Goal: Information Seeking & Learning: Find specific fact

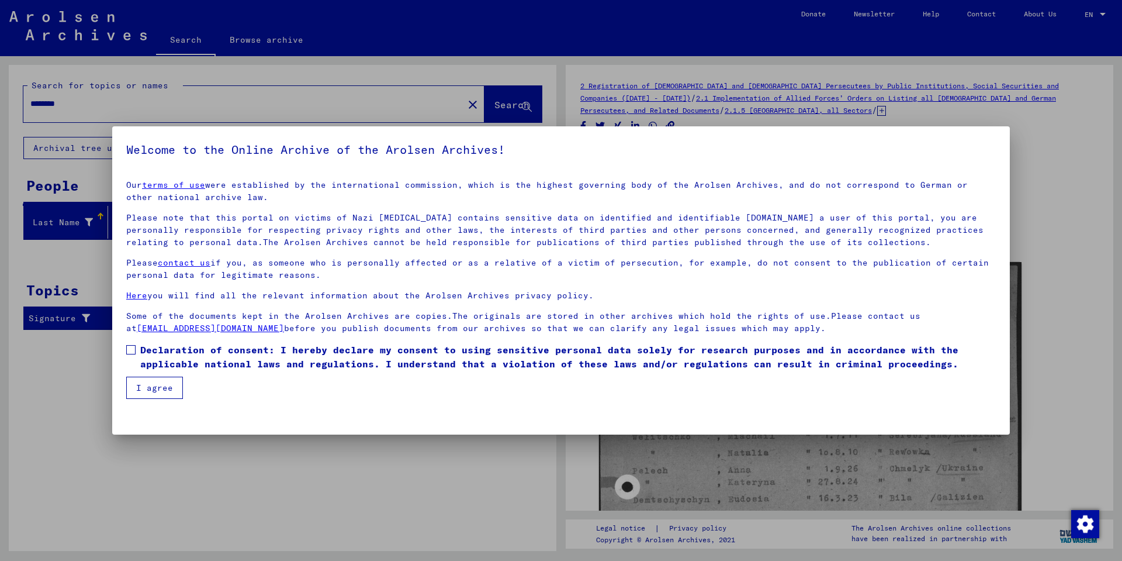
click at [135, 351] on span at bounding box center [130, 349] width 9 height 9
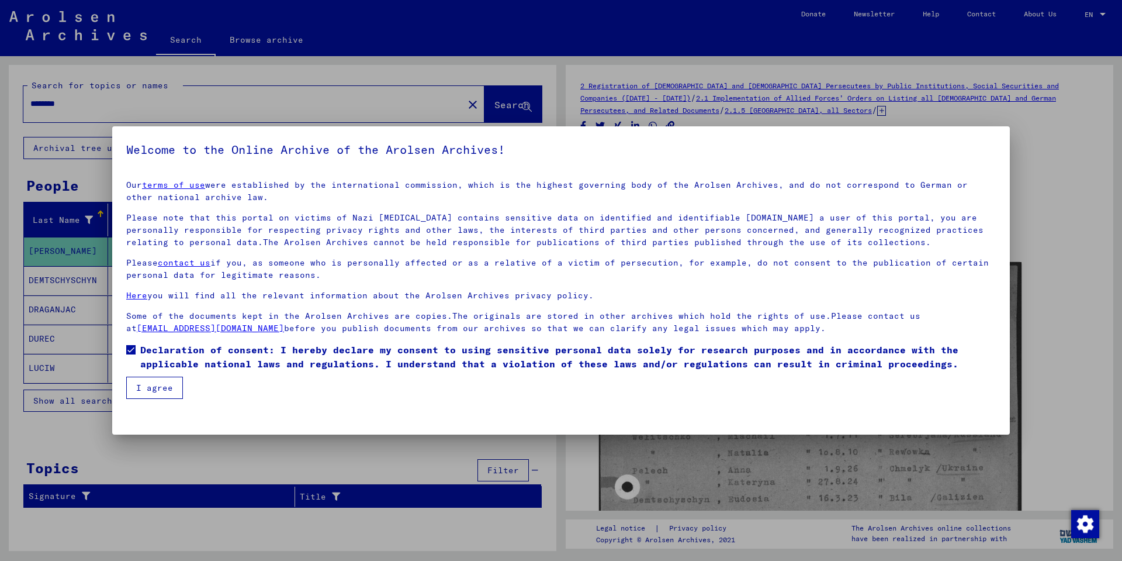
click at [139, 381] on button "I agree" at bounding box center [154, 387] width 57 height 22
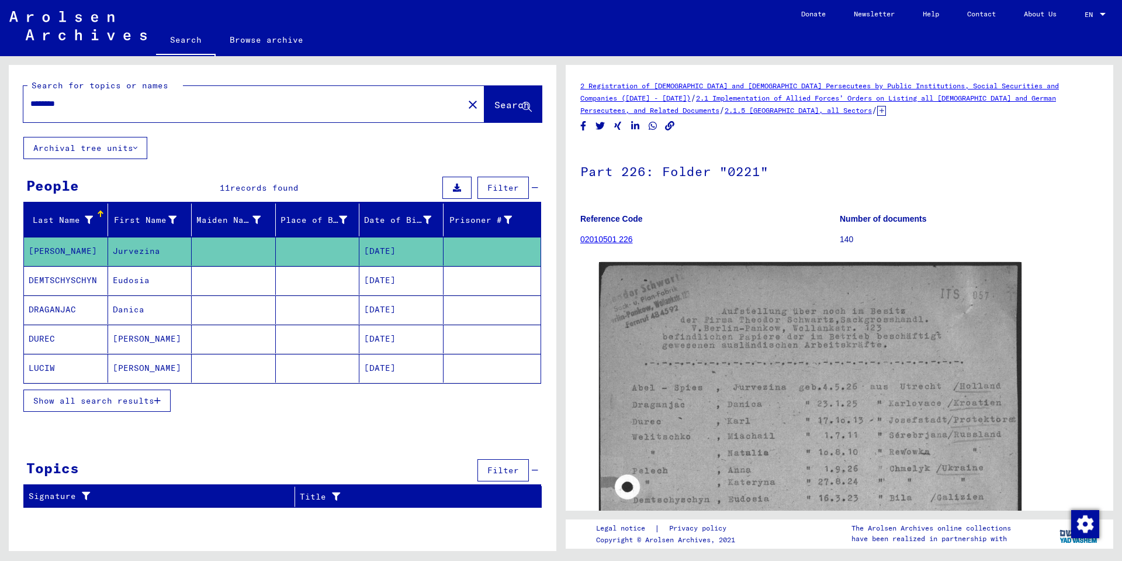
drag, startPoint x: 123, startPoint y: 104, endPoint x: -46, endPoint y: 121, distance: 169.2
click at [0, 121] on html "Search Browse archive Donate Newsletter Help Contact About Us Search Browse arc…" at bounding box center [561, 280] width 1122 height 561
type input "**********"
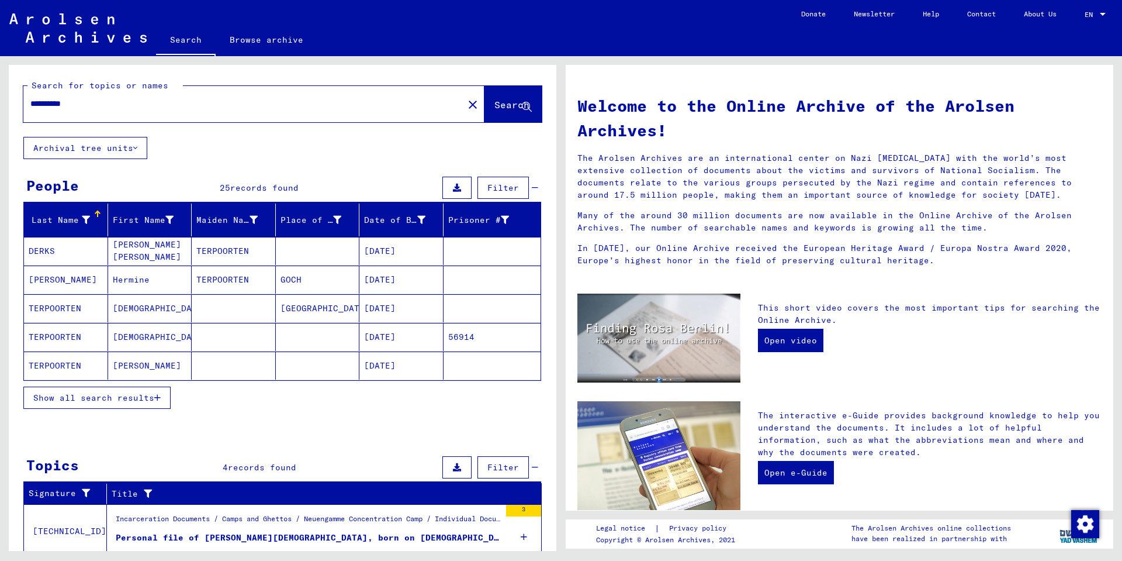
click at [77, 374] on mat-cell "TERPOORTEN" at bounding box center [66, 365] width 84 height 28
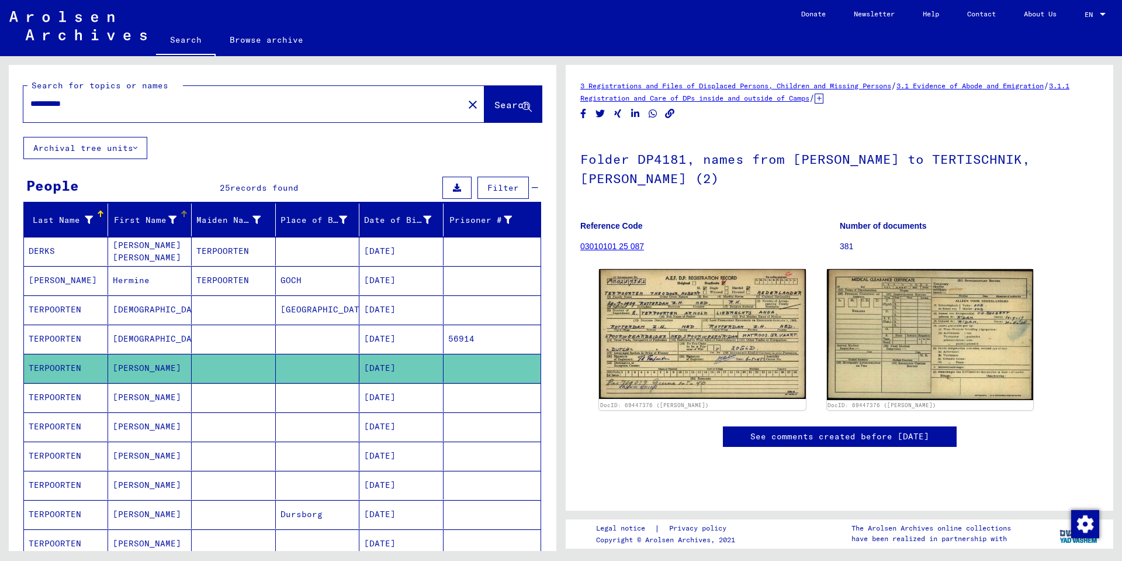
click at [146, 224] on div "First Name" at bounding box center [145, 220] width 64 height 12
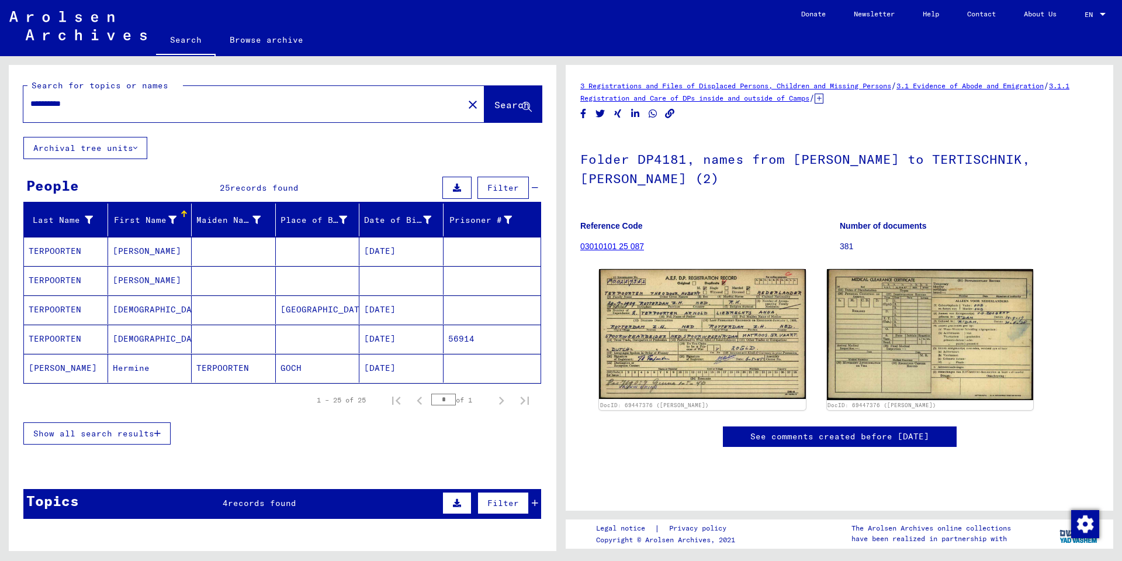
click at [130, 372] on mat-cell "Hermine" at bounding box center [150, 368] width 84 height 29
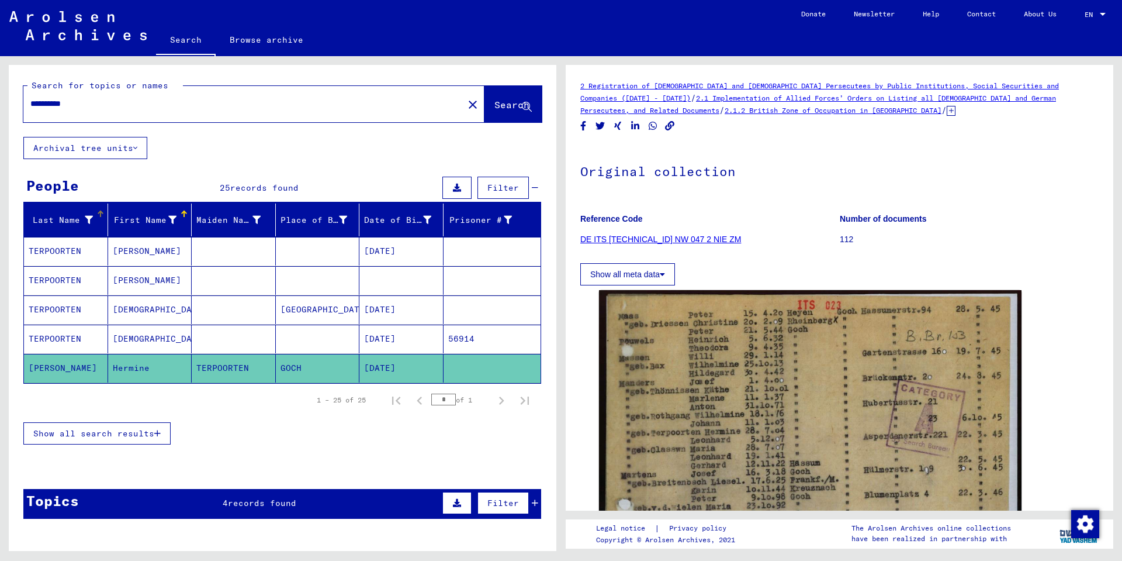
click at [86, 223] on icon at bounding box center [89, 220] width 8 height 8
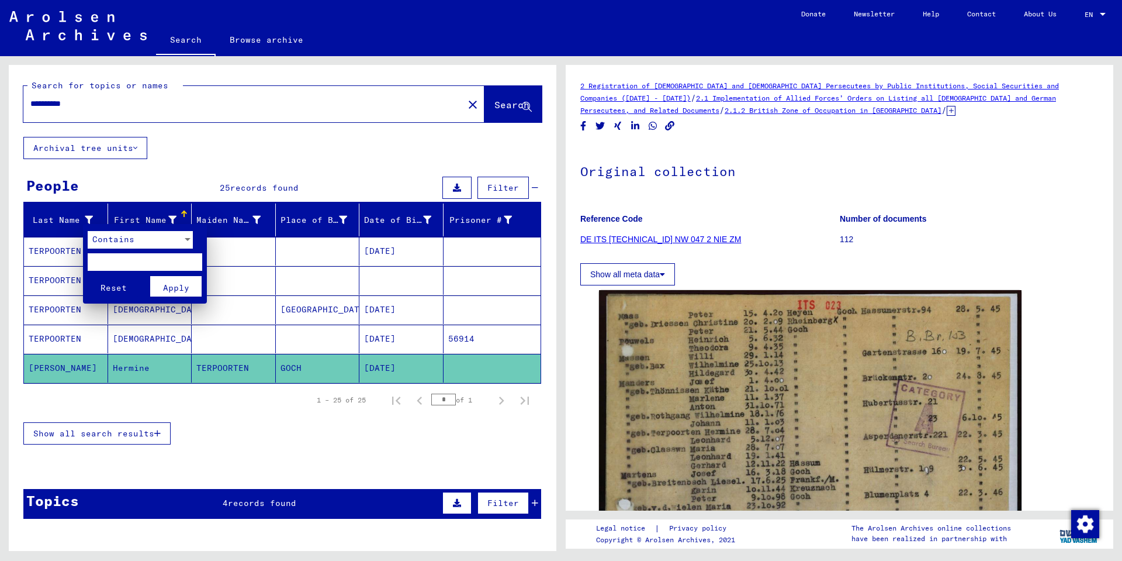
click at [43, 217] on div at bounding box center [561, 280] width 1122 height 561
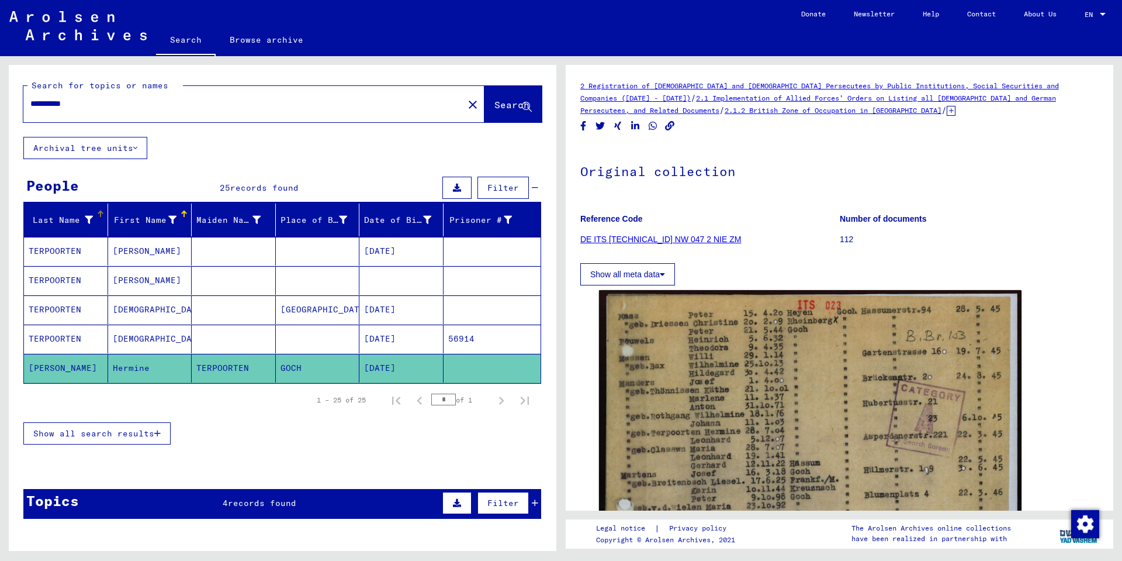
click at [43, 217] on div "Last Name" at bounding box center [61, 220] width 64 height 12
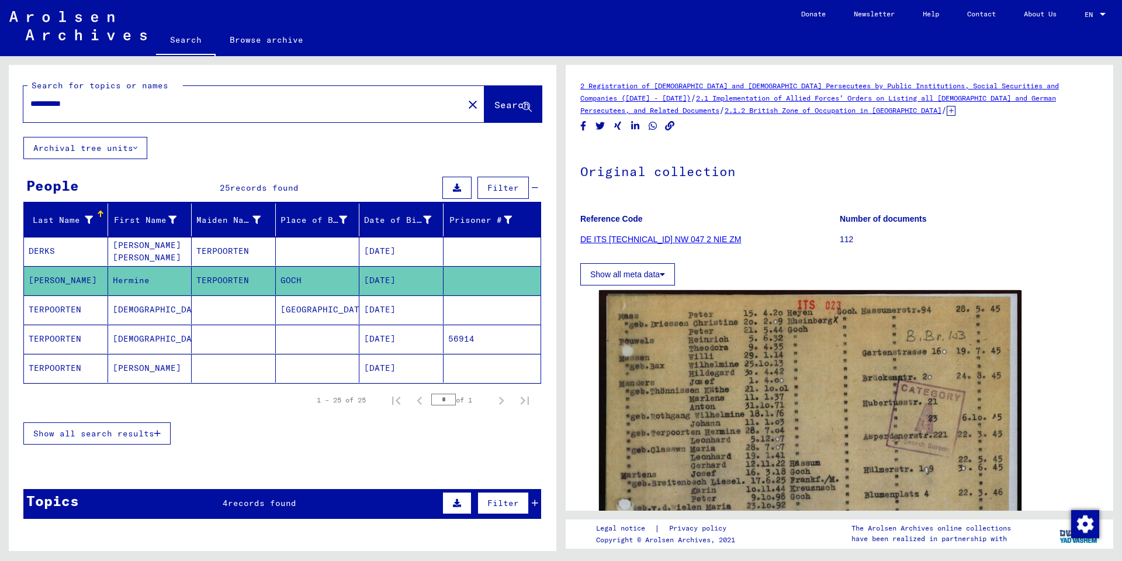
click at [116, 434] on span "Show all search results" at bounding box center [93, 433] width 121 height 11
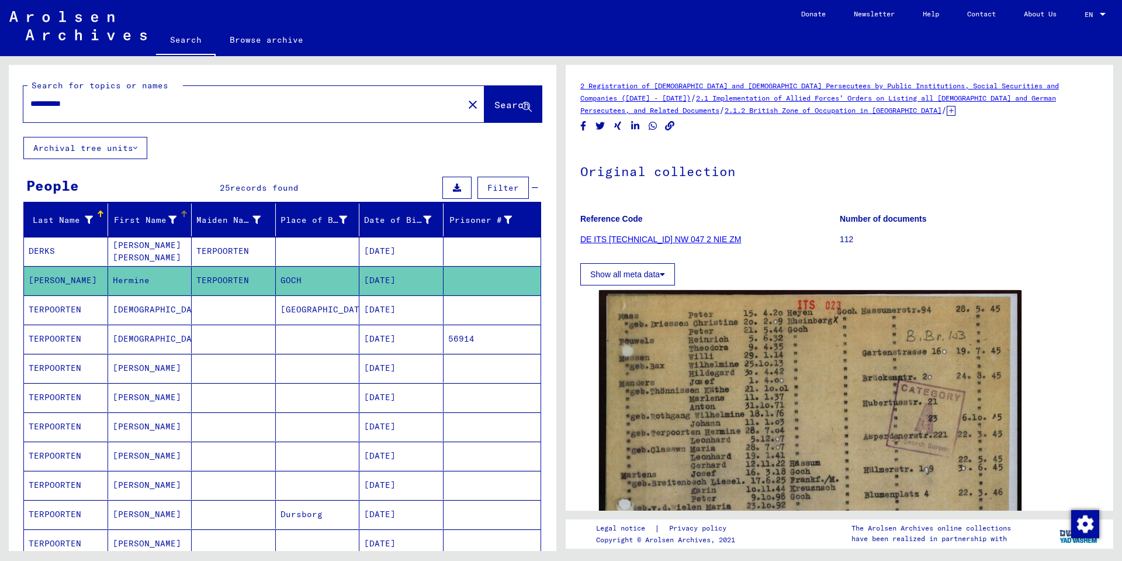
click at [129, 217] on div "First Name" at bounding box center [145, 220] width 64 height 12
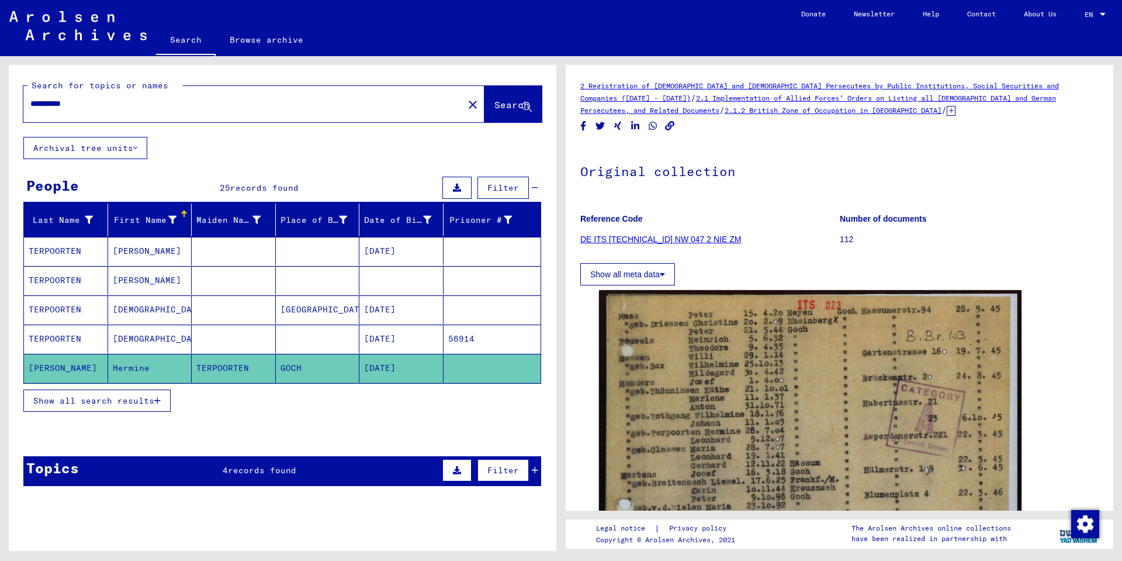
click at [128, 396] on span "Show all search results" at bounding box center [93, 400] width 121 height 11
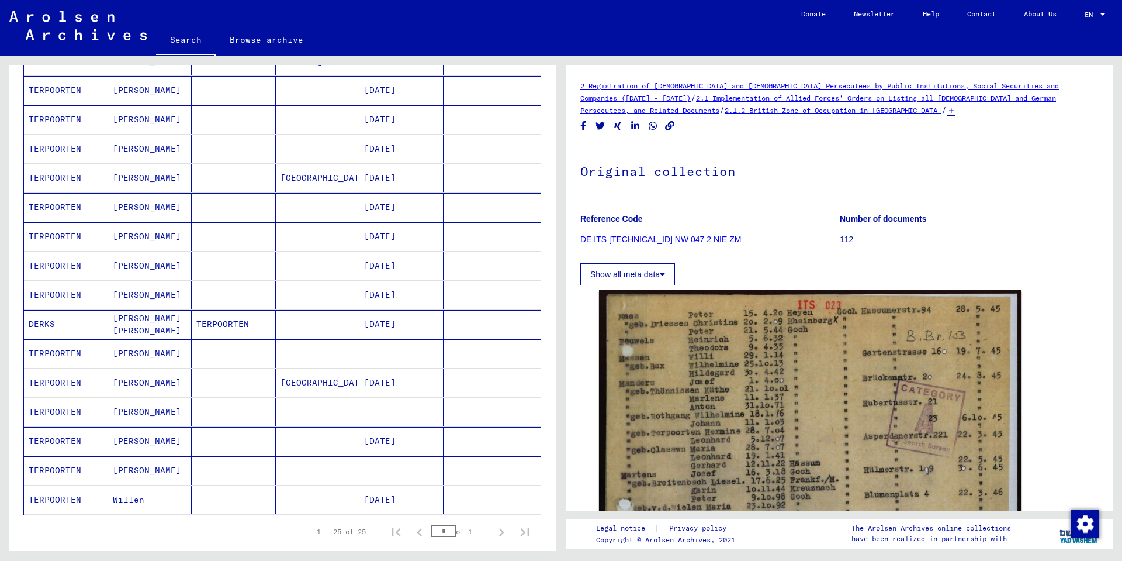
scroll to position [468, 0]
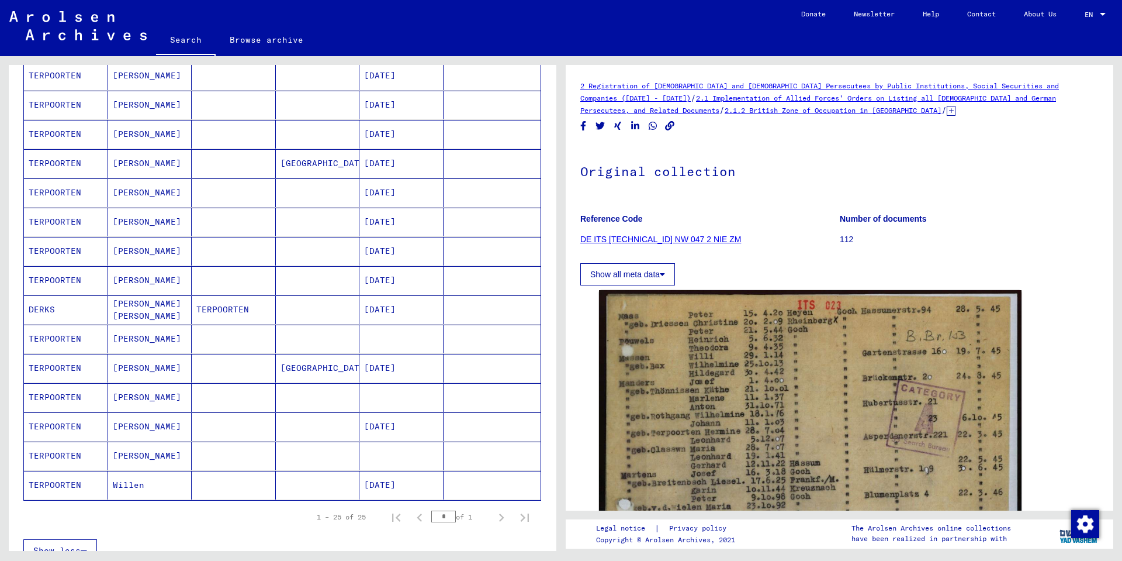
click at [143, 195] on mat-cell "[PERSON_NAME]" at bounding box center [150, 192] width 84 height 29
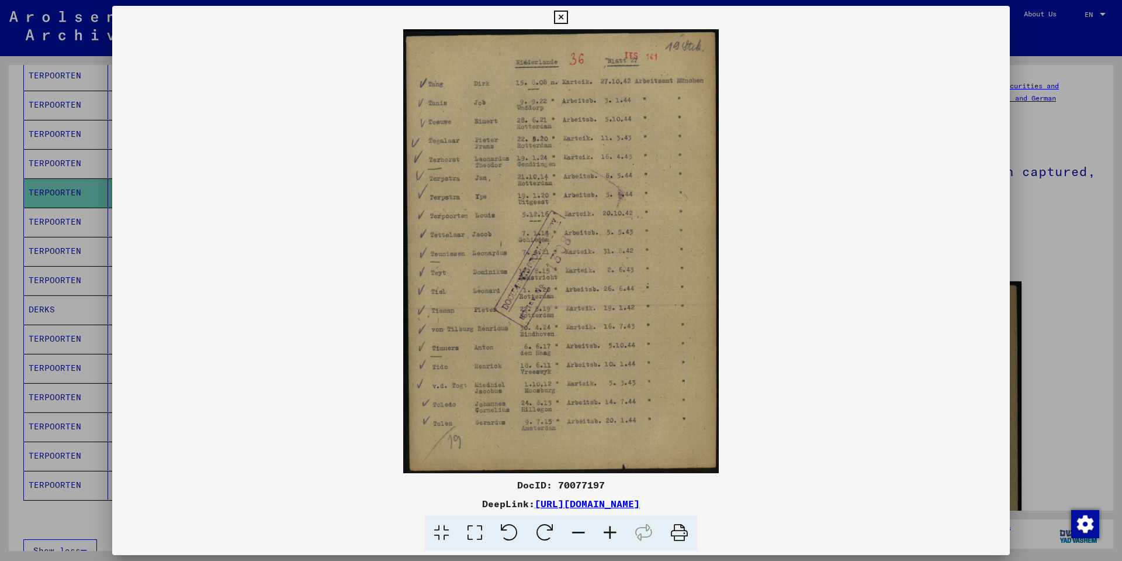
click at [579, 297] on img at bounding box center [561, 251] width 898 height 444
click at [560, 16] on icon at bounding box center [560, 18] width 13 height 14
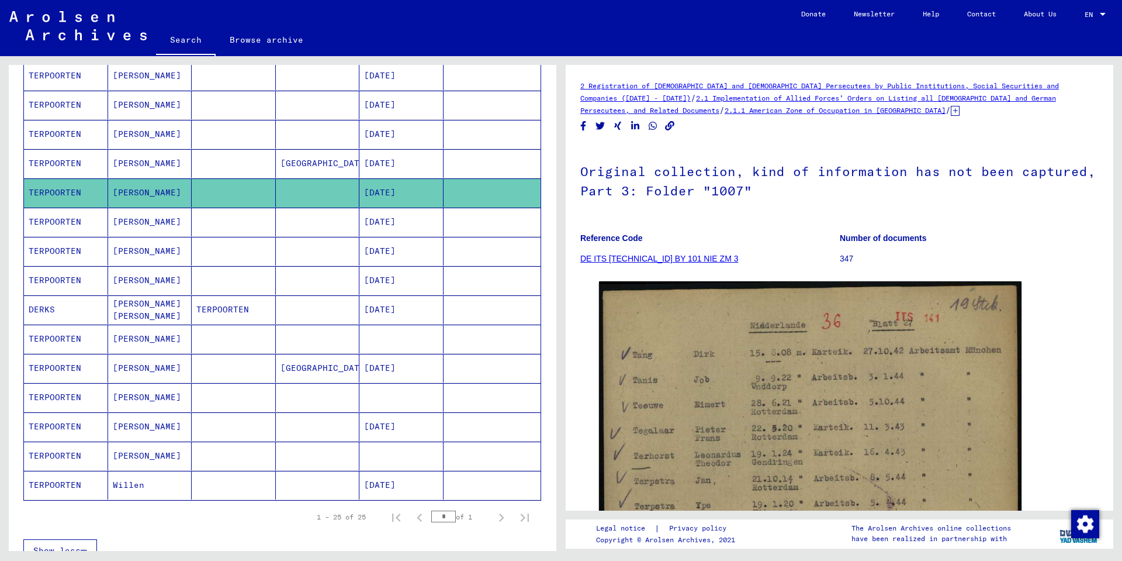
click at [152, 225] on mat-cell "[PERSON_NAME]" at bounding box center [150, 222] width 84 height 29
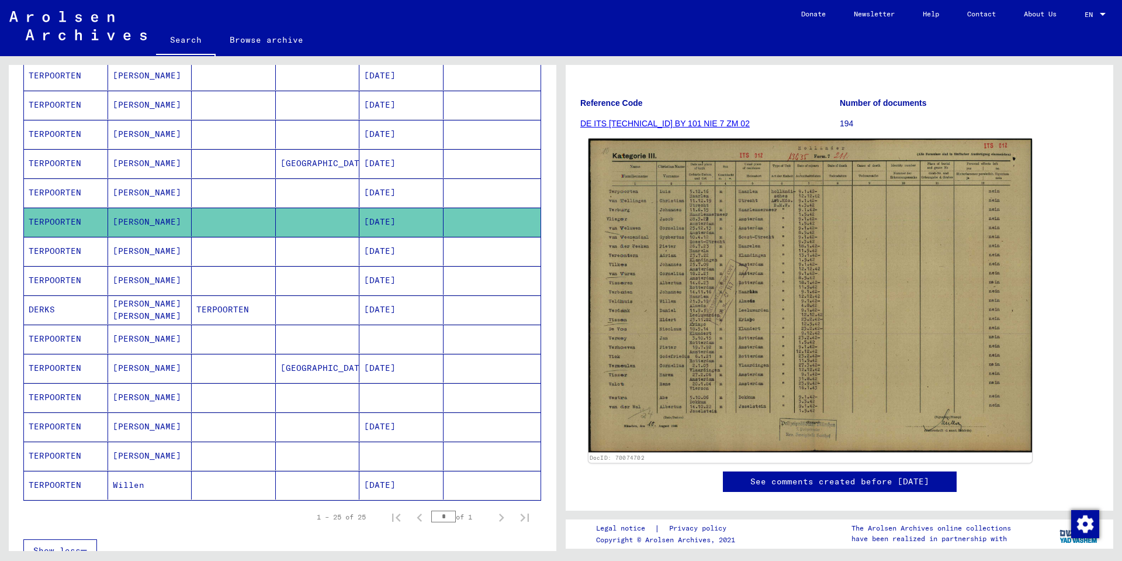
scroll to position [117, 0]
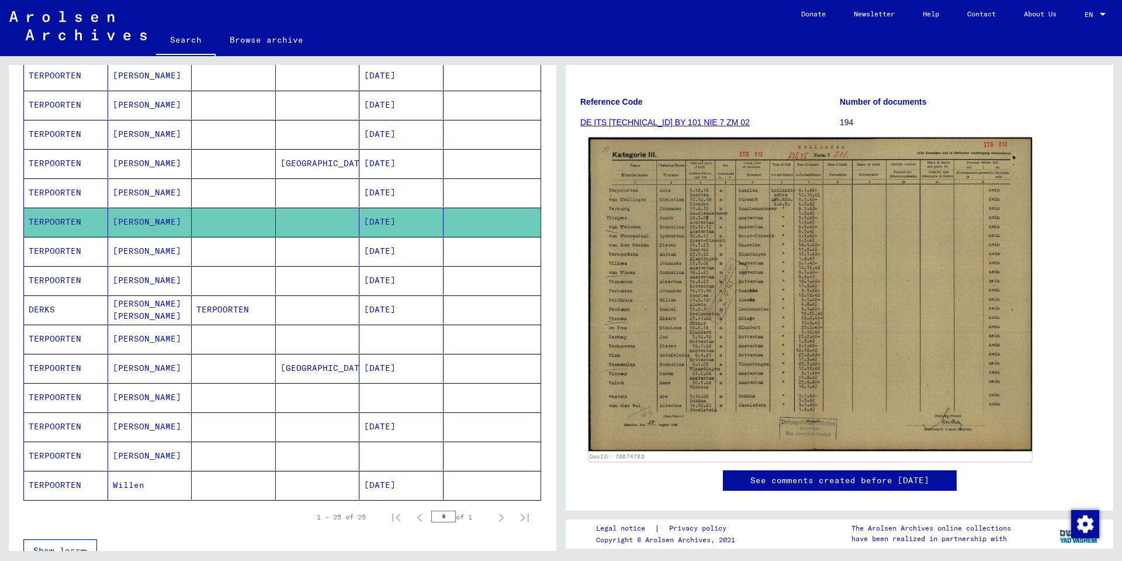
click at [781, 306] on img at bounding box center [811, 294] width 444 height 314
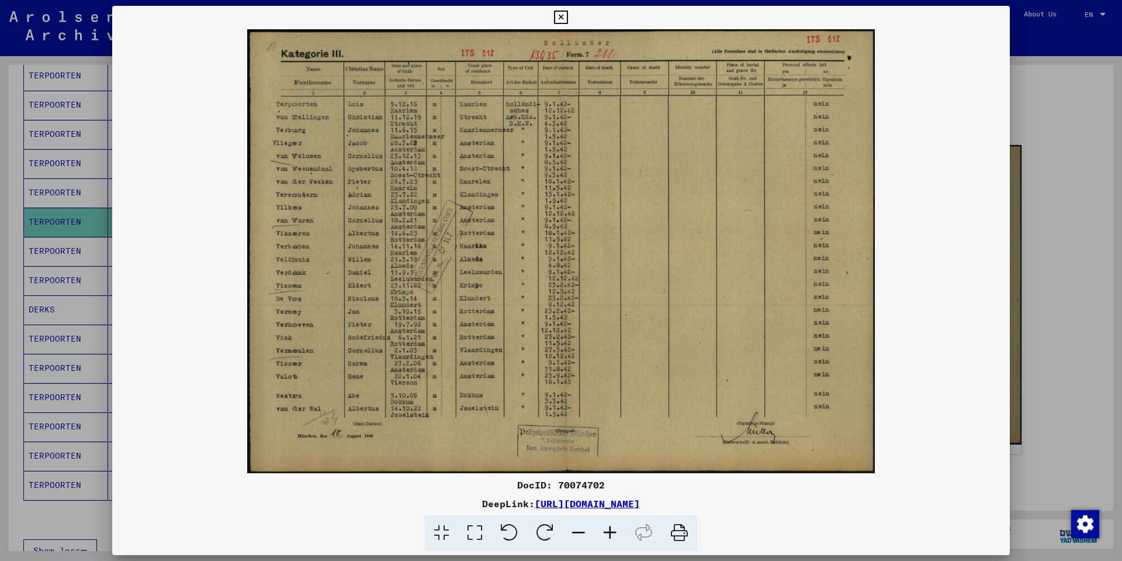
click at [560, 15] on icon at bounding box center [560, 18] width 13 height 14
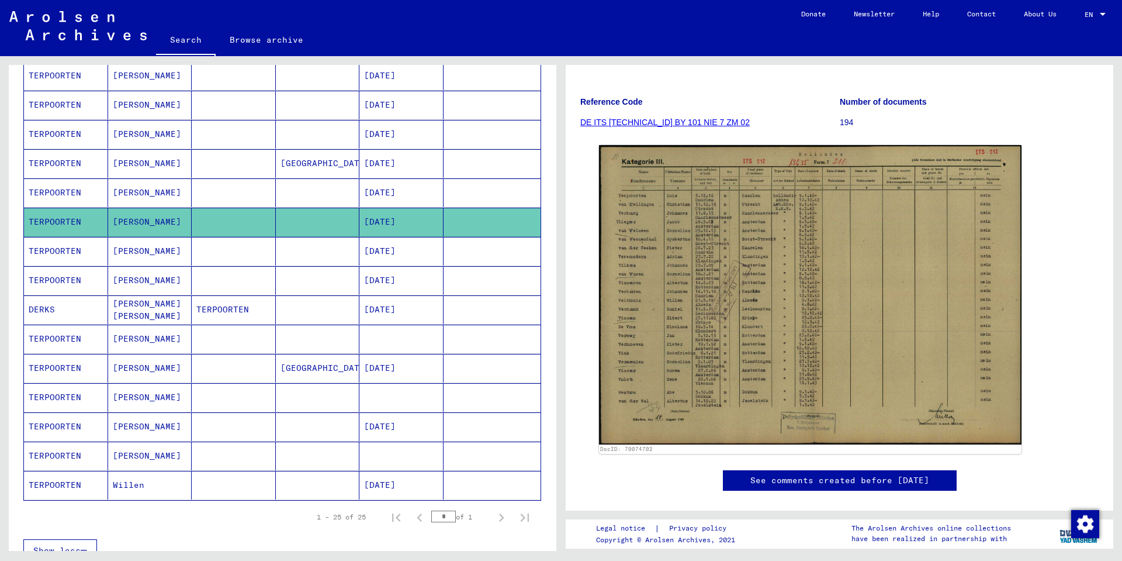
click at [140, 247] on mat-cell "[PERSON_NAME]" at bounding box center [150, 251] width 84 height 29
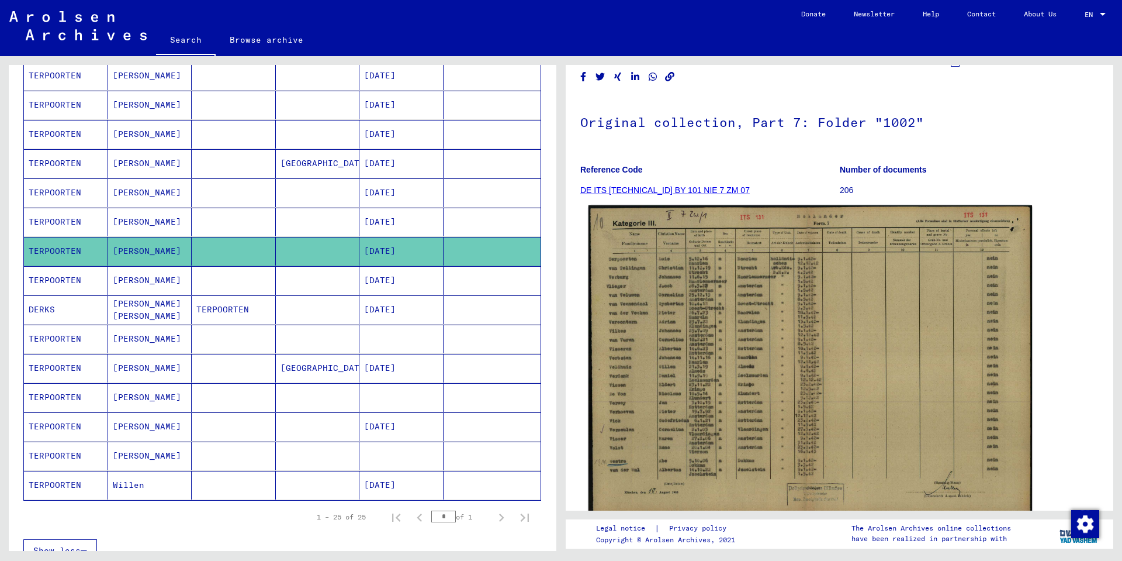
scroll to position [117, 0]
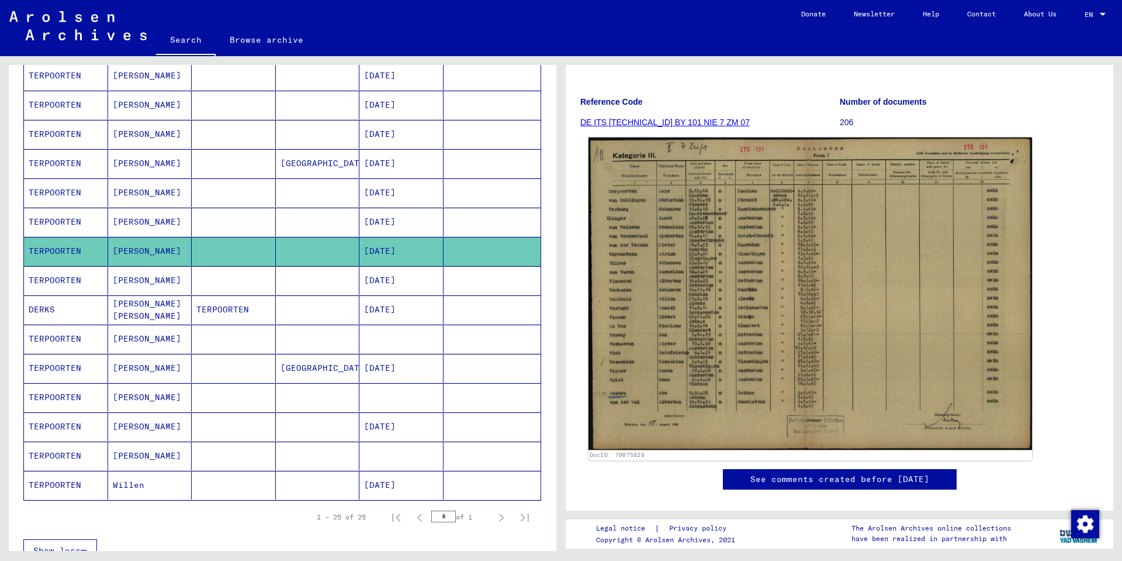
click at [714, 289] on img at bounding box center [811, 293] width 444 height 312
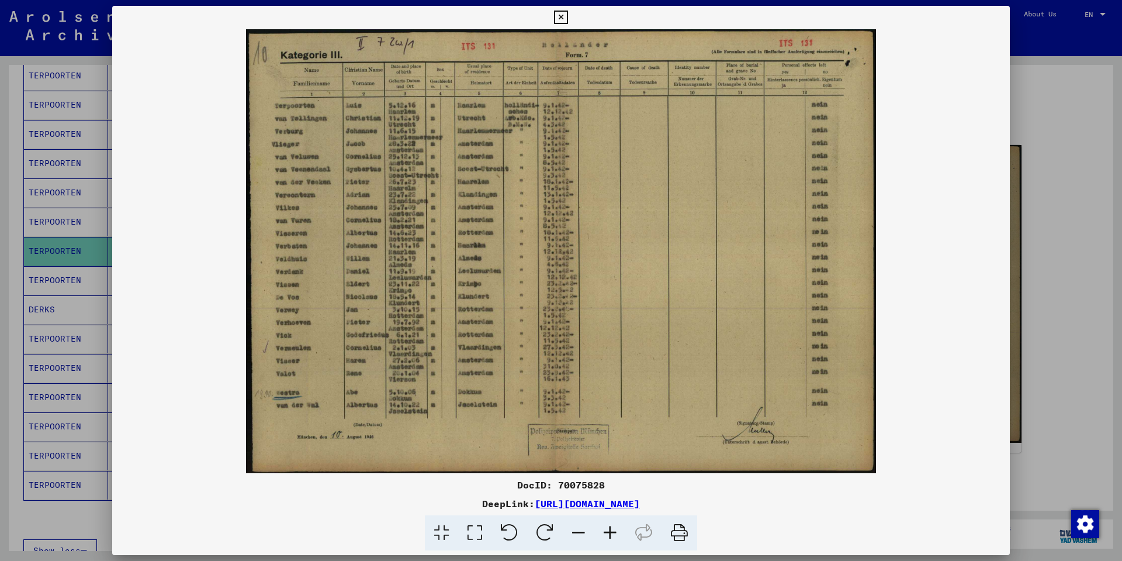
click at [972, 149] on img at bounding box center [561, 251] width 898 height 444
click at [564, 15] on icon at bounding box center [560, 18] width 13 height 14
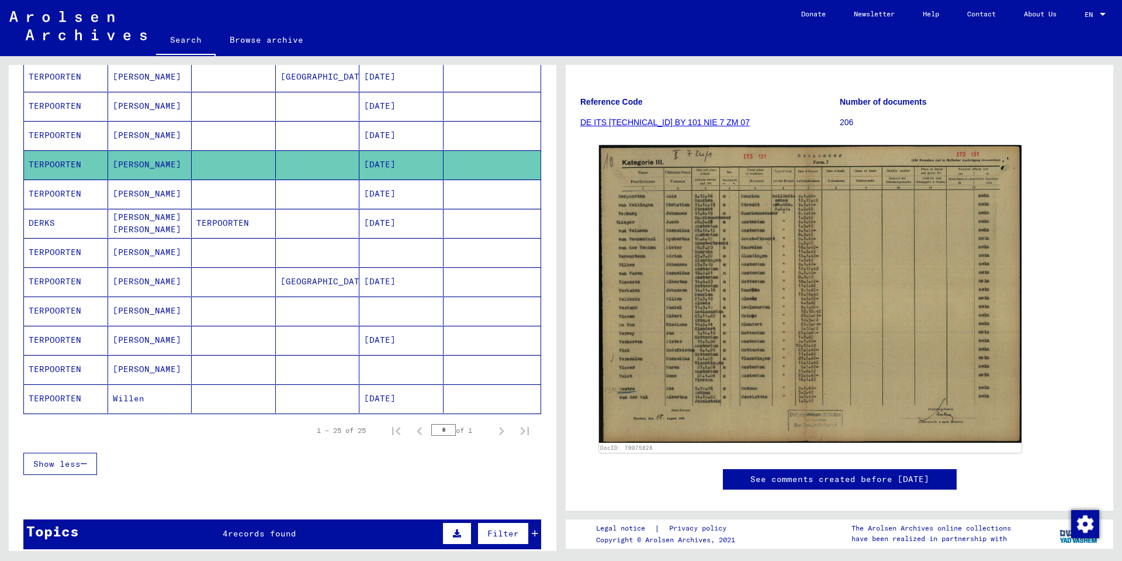
scroll to position [526, 0]
